Goal: Information Seeking & Learning: Learn about a topic

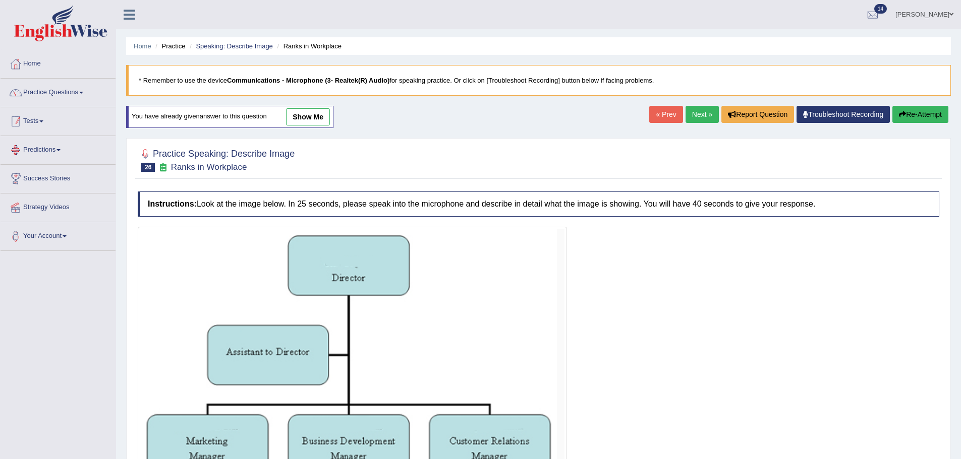
click at [37, 95] on link "Practice Questions" at bounding box center [58, 91] width 115 height 25
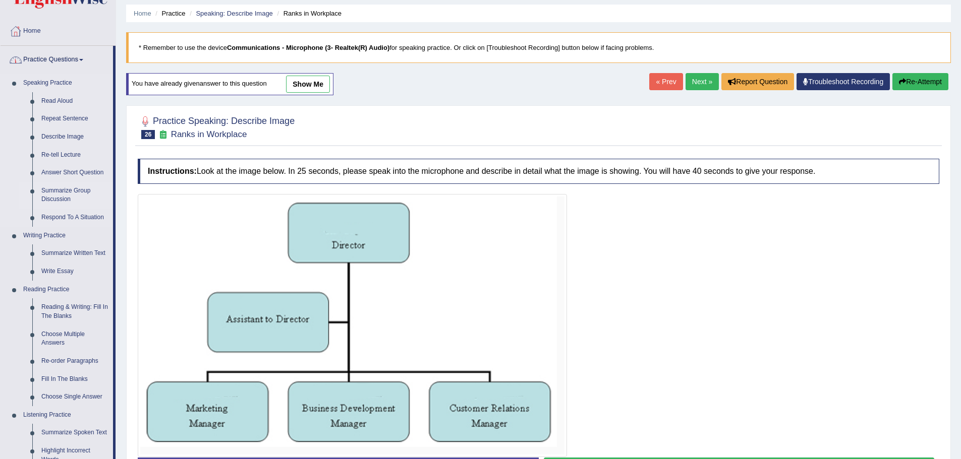
scroll to position [50, 0]
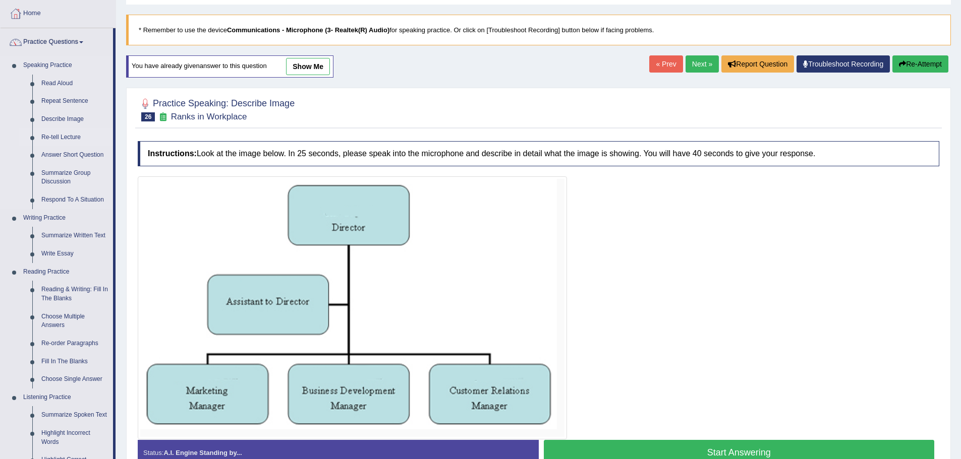
click at [58, 131] on link "Re-tell Lecture" at bounding box center [75, 138] width 76 height 18
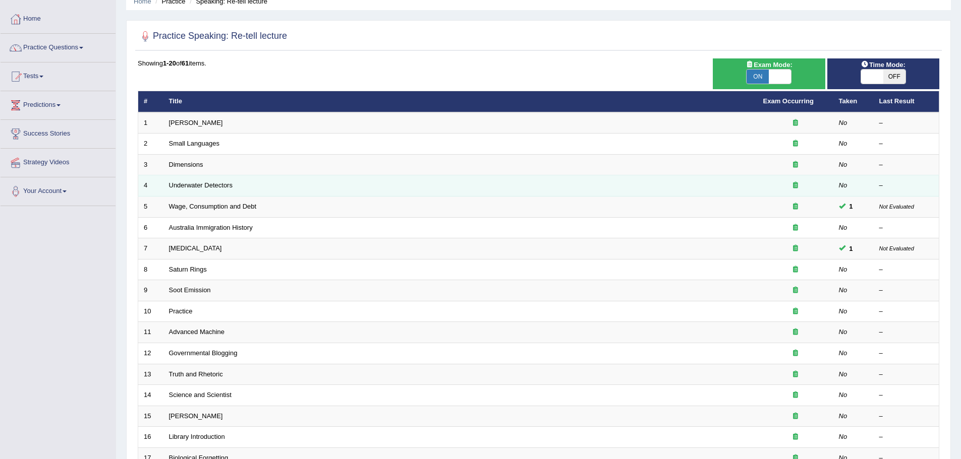
scroll to position [101, 0]
